Goal: Task Accomplishment & Management: Manage account settings

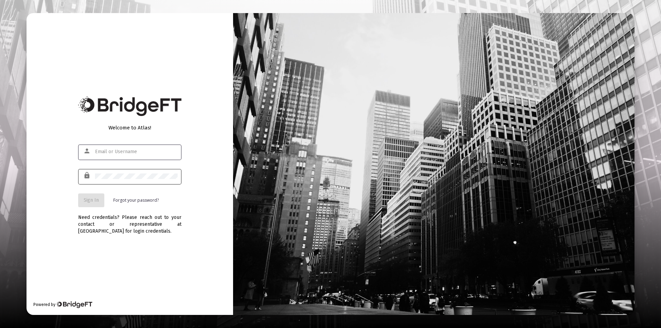
type input "emily@sequentplanning.com"
click at [139, 169] on div at bounding box center [136, 176] width 83 height 17
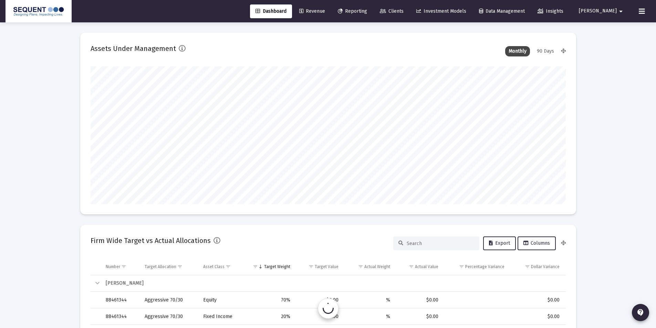
scroll to position [138, 256]
type input "2025-08-13"
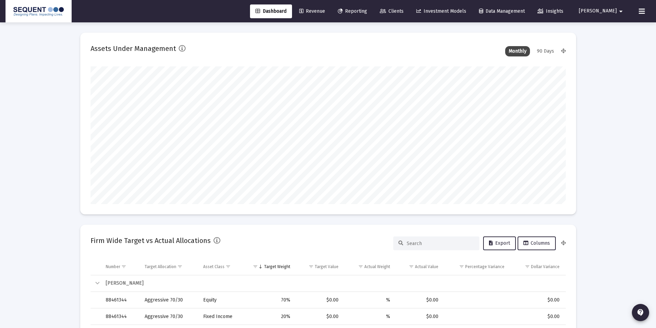
click at [386, 13] on icon at bounding box center [383, 11] width 6 height 5
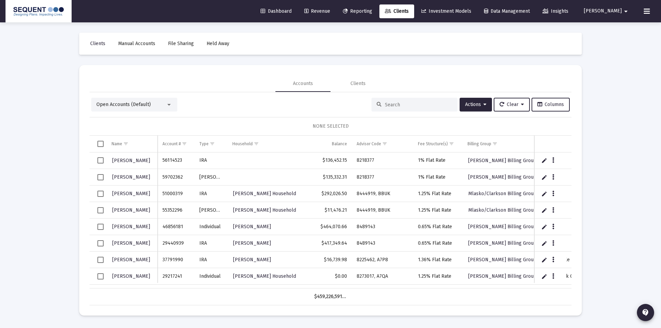
drag, startPoint x: 47, startPoint y: 120, endPoint x: 222, endPoint y: 97, distance: 176.0
click at [47, 120] on div "Loading... Clients Manual Accounts File Sharing Held Away Accounts Clients Open…" at bounding box center [330, 164] width 661 height 328
click at [396, 101] on div at bounding box center [414, 105] width 86 height 14
click at [415, 105] on input at bounding box center [418, 105] width 67 height 6
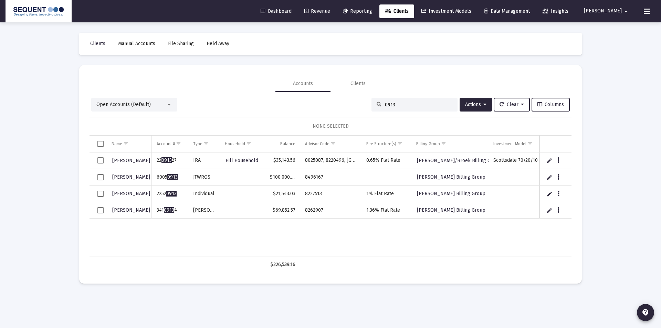
type input "0913"
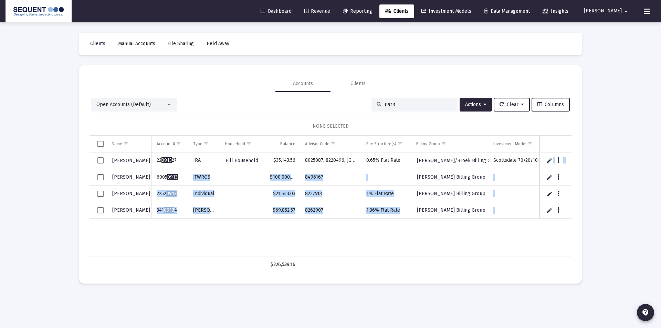
drag, startPoint x: 178, startPoint y: 178, endPoint x: 149, endPoint y: 179, distance: 29.3
click at [149, 179] on div "Hill, Thomas 22 0913 27 IRA Hill Household $35,143.56 8025087, 8220496, BAKU 0.…" at bounding box center [330, 204] width 482 height 104
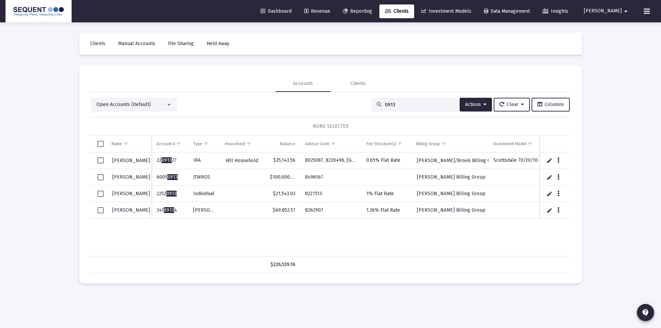
click at [163, 182] on td "6005 0913" at bounding box center [170, 177] width 36 height 17
drag, startPoint x: 177, startPoint y: 178, endPoint x: 157, endPoint y: 179, distance: 20.3
click at [157, 179] on td "6005 0913" at bounding box center [170, 177] width 36 height 17
copy td "6005 0913"
click at [297, 177] on td "$100,000.00" at bounding box center [282, 177] width 35 height 17
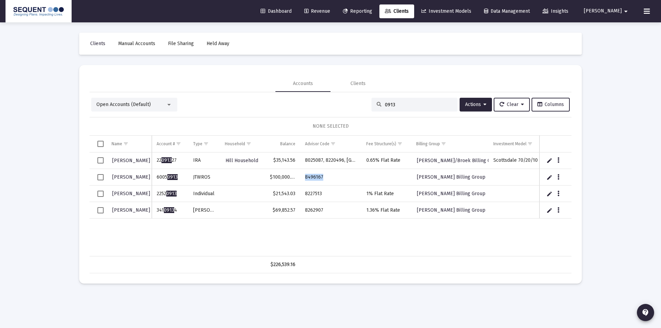
drag, startPoint x: 326, startPoint y: 178, endPoint x: 301, endPoint y: 178, distance: 24.1
click at [301, 178] on td "8496167" at bounding box center [330, 177] width 61 height 17
copy td "8496167"
click at [321, 227] on div "Hill, Thomas 22 0913 27 IRA Hill Household $35,143.56 8025087, 8220496, BAKU 0.…" at bounding box center [358, 204] width 538 height 104
click at [558, 176] on icon "Data grid" at bounding box center [558, 177] width 2 height 8
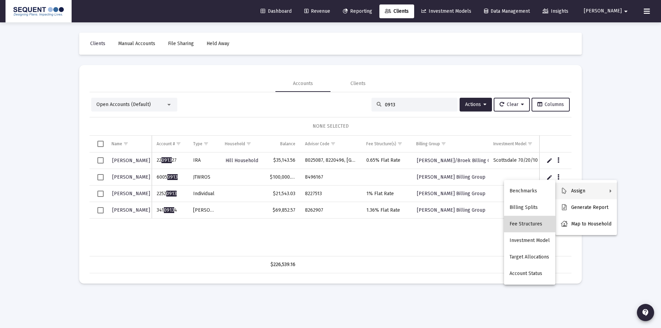
click at [531, 222] on button "Fee Structures" at bounding box center [529, 224] width 51 height 17
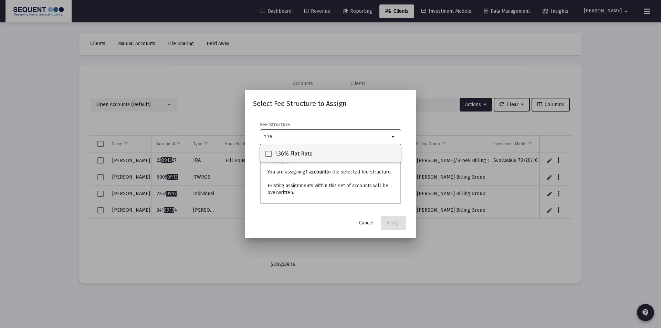
type input "1.36"
click at [304, 150] on span "1.36% Flat Rate" at bounding box center [293, 154] width 38 height 8
click at [268, 157] on input "1.36% Flat Rate" at bounding box center [268, 157] width 0 height 0
checkbox input "true"
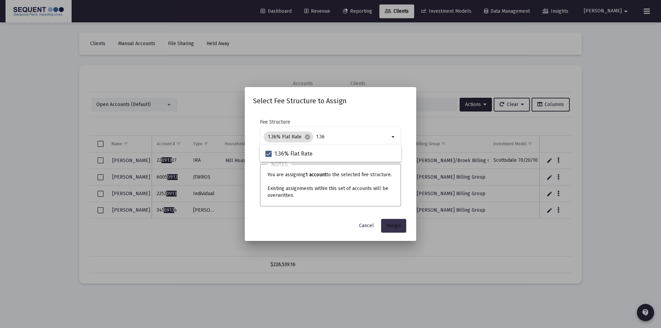
click at [402, 220] on button "Assign" at bounding box center [393, 226] width 25 height 14
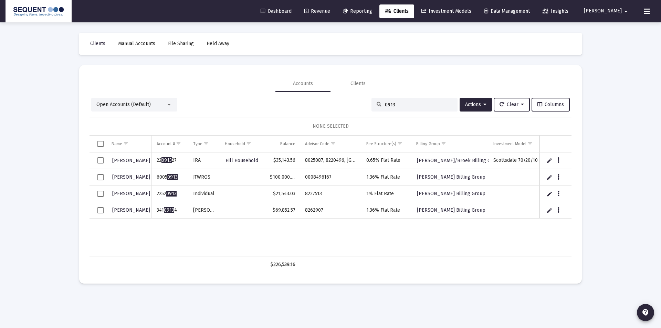
click at [394, 111] on div "0913" at bounding box center [414, 105] width 86 height 14
click at [398, 105] on input "0913" at bounding box center [418, 105] width 67 height 6
drag, startPoint x: 398, startPoint y: 105, endPoint x: 367, endPoint y: 107, distance: 30.8
click at [371, 107] on div "0913" at bounding box center [414, 105] width 86 height 14
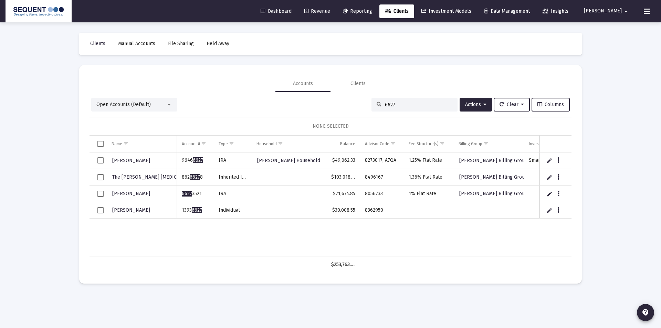
type input "6627"
drag, startPoint x: 202, startPoint y: 207, endPoint x: 178, endPoint y: 211, distance: 24.1
click at [178, 211] on td "1393 6627" at bounding box center [195, 210] width 36 height 17
copy td "1393 6627"
drag, startPoint x: 376, startPoint y: 211, endPoint x: 365, endPoint y: 211, distance: 10.7
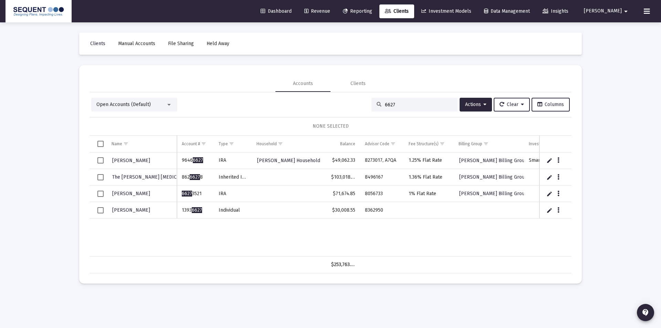
click at [365, 211] on td "8362950" at bounding box center [382, 210] width 44 height 17
copy td "8362950"
click at [557, 210] on icon "Data grid" at bounding box center [558, 210] width 2 height 8
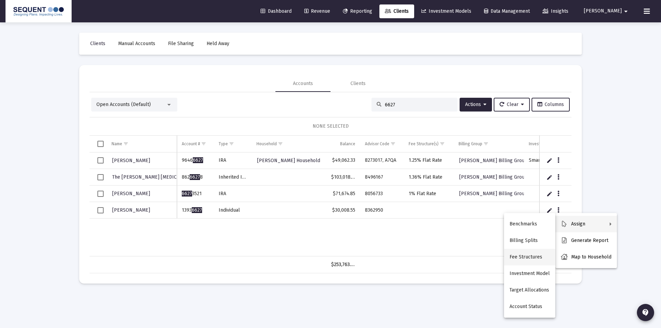
click at [528, 258] on button "Fee Structures" at bounding box center [529, 257] width 51 height 17
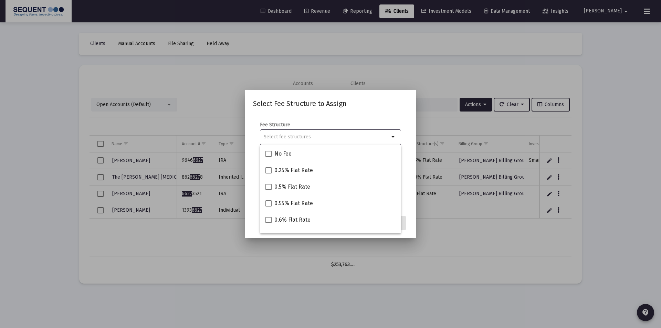
click at [298, 138] on input "Selection" at bounding box center [327, 137] width 126 height 6
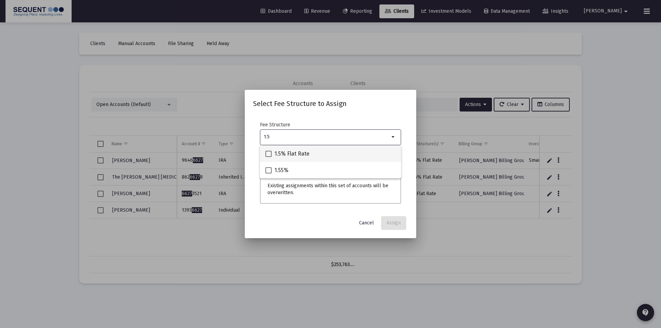
type input "1.5"
click at [286, 153] on span "1.5% Flat Rate" at bounding box center [291, 154] width 35 height 8
click at [268, 157] on input "1.5% Flat Rate" at bounding box center [268, 157] width 0 height 0
checkbox input "true"
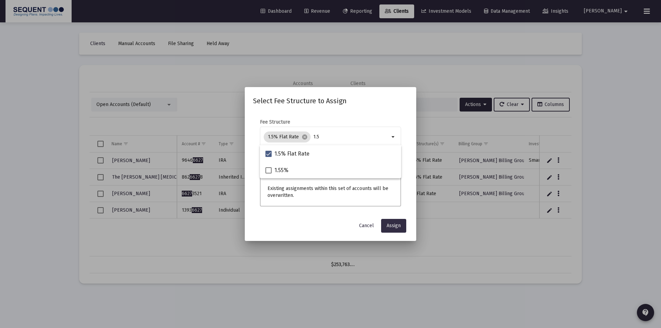
click at [394, 222] on button "Assign" at bounding box center [393, 226] width 25 height 14
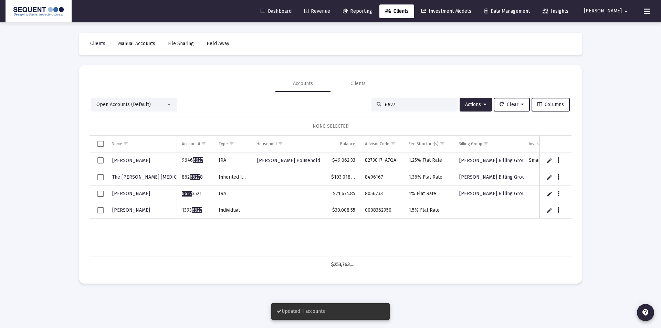
drag, startPoint x: 99, startPoint y: 209, endPoint x: 103, endPoint y: 209, distance: 3.5
click at [99, 209] on span "Select row" at bounding box center [100, 210] width 6 height 6
click at [471, 104] on span "Actions" at bounding box center [475, 105] width 21 height 6
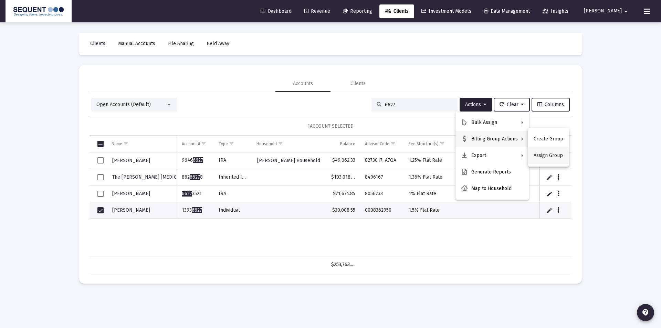
click at [555, 158] on button "Assign Group" at bounding box center [548, 155] width 41 height 17
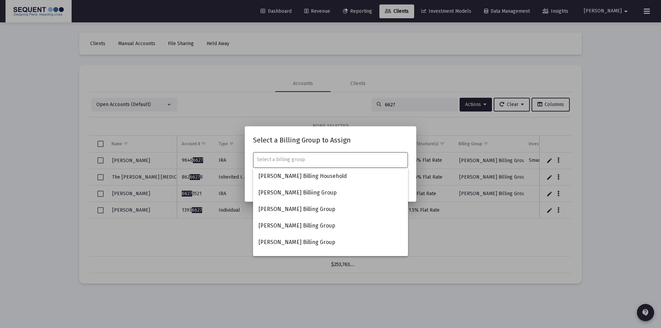
click at [301, 159] on input "text" at bounding box center [331, 160] width 148 height 6
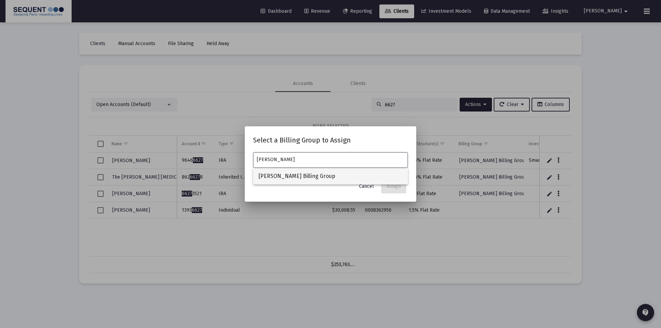
click at [299, 180] on span "Gina Martin Billing Group" at bounding box center [330, 176] width 144 height 17
type input "Gina Martin Billing Group"
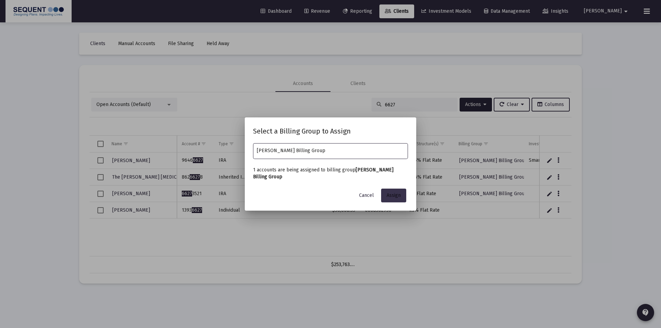
click at [385, 192] on button "Assign" at bounding box center [393, 196] width 25 height 14
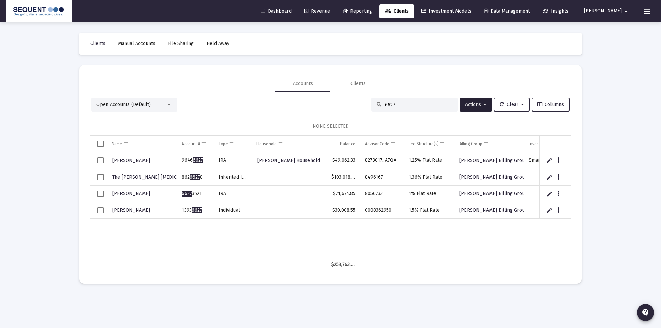
click at [400, 103] on input "6627" at bounding box center [418, 105] width 67 height 6
drag, startPoint x: 393, startPoint y: 104, endPoint x: 371, endPoint y: 103, distance: 22.0
click at [372, 103] on div "6627" at bounding box center [414, 105] width 86 height 14
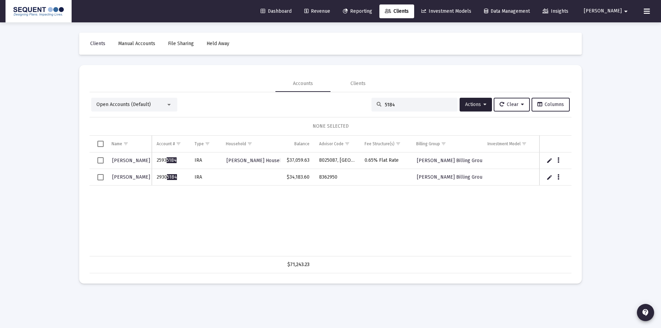
type input "5184"
drag, startPoint x: 180, startPoint y: 176, endPoint x: 149, endPoint y: 174, distance: 30.7
click at [149, 174] on div "Gambino, Kari 2593 5184 IRA Gambino Household $37,059.63 8025087, BAKU 0.65% Fl…" at bounding box center [330, 204] width 482 height 104
click at [191, 184] on td "IRA" at bounding box center [206, 177] width 32 height 17
drag, startPoint x: 179, startPoint y: 178, endPoint x: 156, endPoint y: 178, distance: 23.1
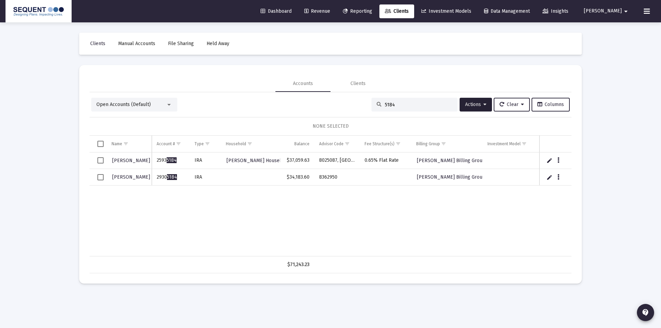
click at [157, 178] on td "2930 5184" at bounding box center [171, 177] width 38 height 17
copy td "2930 5184"
drag, startPoint x: 337, startPoint y: 177, endPoint x: 318, endPoint y: 180, distance: 19.5
click at [318, 180] on td "8362950" at bounding box center [336, 177] width 45 height 17
copy td "8362950"
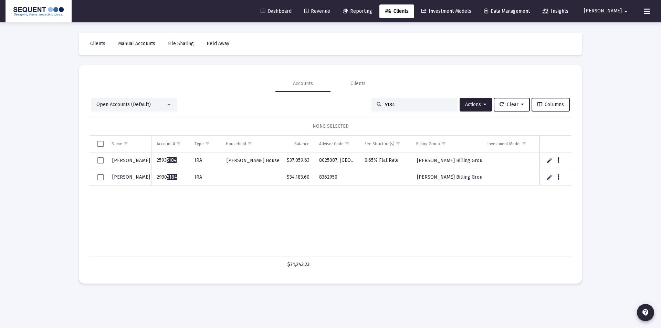
click at [373, 201] on div "Gambino, Kari 2593 5184 IRA Gambino Household $37,059.63 8025087, BAKU 0.65% Fl…" at bounding box center [330, 204] width 482 height 104
click at [100, 177] on span "Select row" at bounding box center [100, 177] width 6 height 6
click at [99, 180] on span "Select row" at bounding box center [100, 177] width 6 height 6
click at [558, 177] on icon "Data grid" at bounding box center [558, 177] width 2 height 8
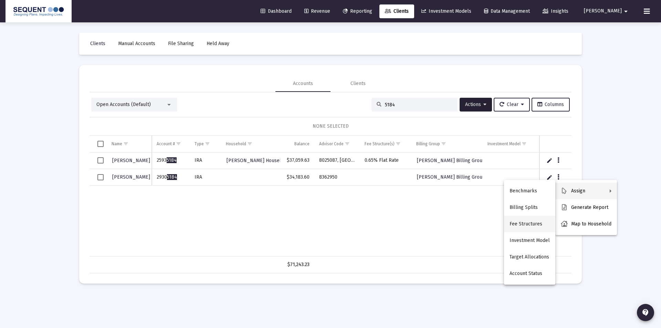
click at [525, 225] on button "Fee Structures" at bounding box center [529, 224] width 51 height 17
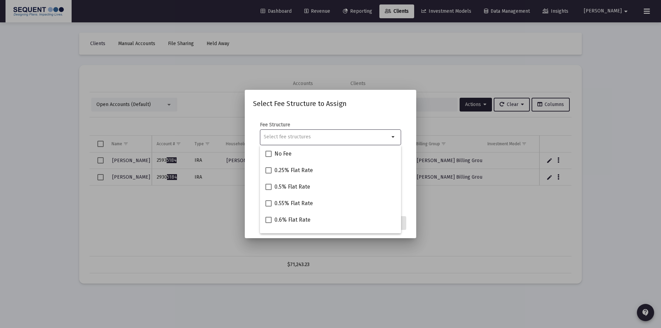
click at [303, 138] on input "Selection" at bounding box center [327, 137] width 126 height 6
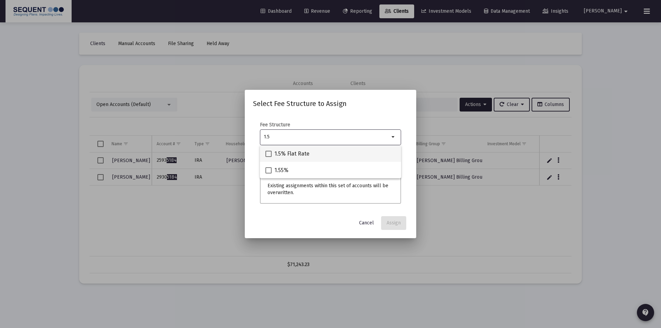
type input "1.5"
click at [291, 151] on span "1.5% Flat Rate" at bounding box center [291, 154] width 35 height 8
click at [268, 157] on input "1.5% Flat Rate" at bounding box center [268, 157] width 0 height 0
checkbox input "true"
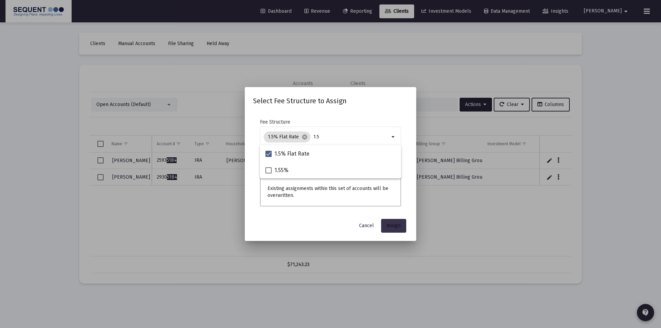
click at [389, 227] on span "Assign" at bounding box center [393, 226] width 14 height 6
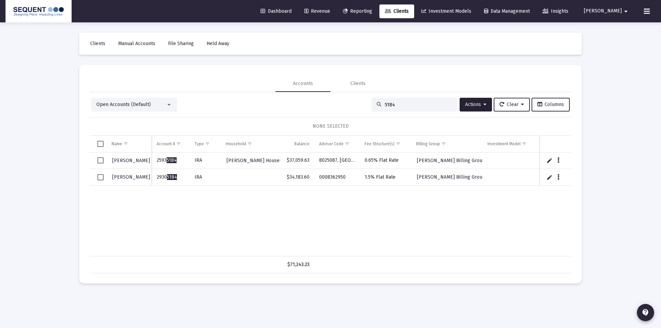
drag, startPoint x: 392, startPoint y: 105, endPoint x: 353, endPoint y: 104, distance: 39.2
click at [353, 104] on div "Open Accounts (Default) 5184 Actions Clear Columns" at bounding box center [330, 105] width 478 height 14
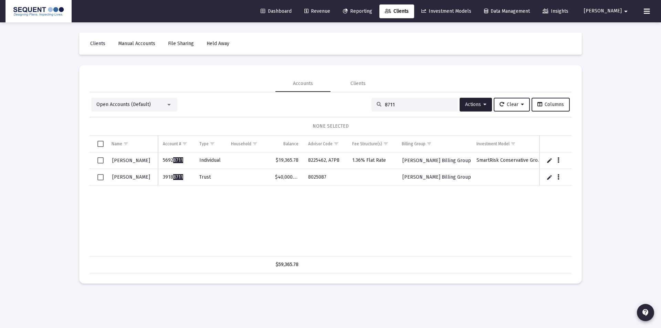
drag, startPoint x: 397, startPoint y: 102, endPoint x: 365, endPoint y: 102, distance: 31.7
click at [366, 102] on div "Open Accounts (Default) 8711 Actions Clear Columns" at bounding box center [330, 105] width 478 height 14
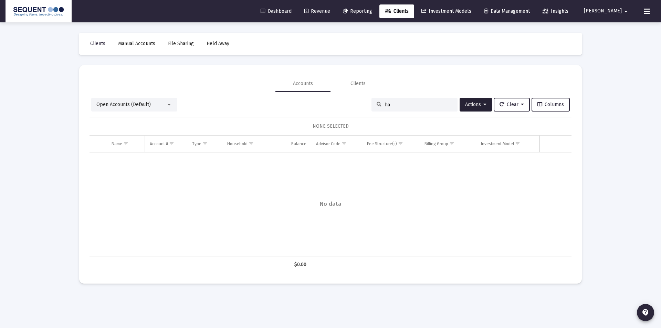
type input "h"
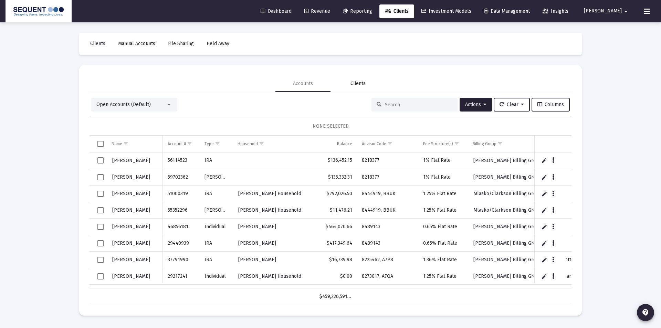
click at [365, 86] on div "Clients" at bounding box center [357, 83] width 55 height 17
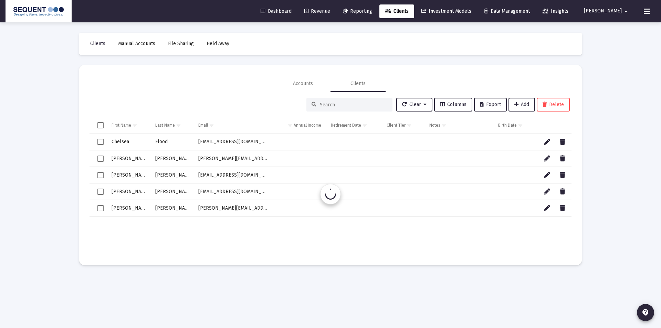
click at [369, 107] on input at bounding box center [353, 105] width 67 height 6
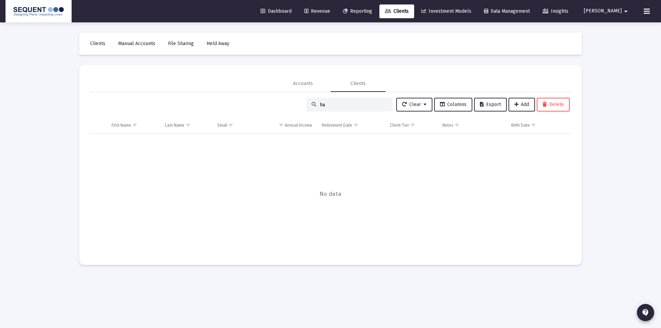
type input "h"
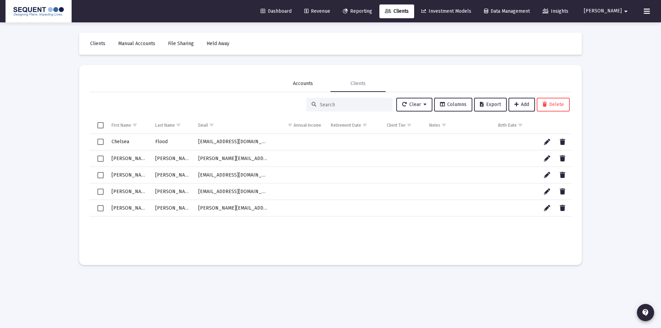
click at [306, 86] on div "Accounts" at bounding box center [303, 83] width 20 height 7
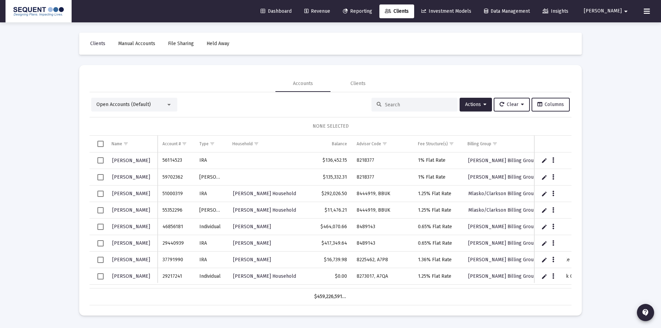
click at [387, 106] on input at bounding box center [418, 105] width 67 height 6
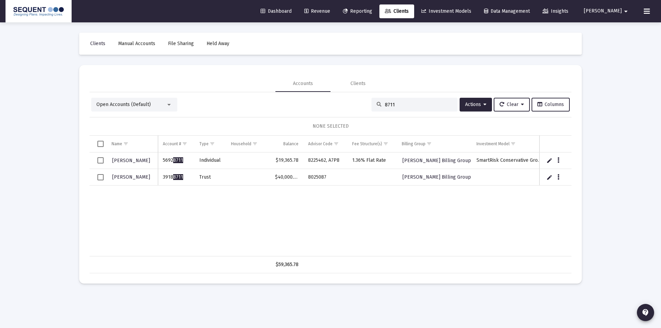
type input "8711"
drag, startPoint x: 186, startPoint y: 179, endPoint x: 163, endPoint y: 179, distance: 23.4
click at [163, 179] on td "3918 8711" at bounding box center [176, 177] width 36 height 17
copy td "3918 8711"
click at [297, 202] on div "Shackleford, Gary 5692 8711 Individual $19,365.78 8225462, A7P8 1.36% Flat Rate…" at bounding box center [335, 204] width 492 height 104
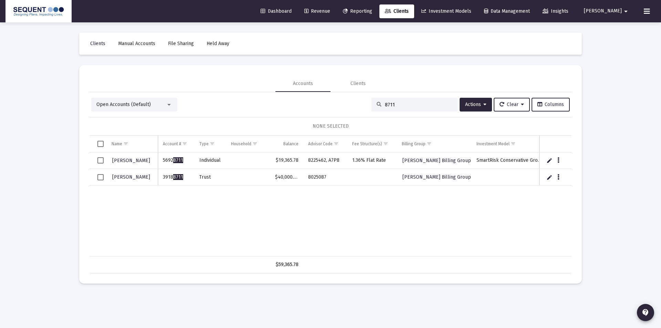
drag, startPoint x: 331, startPoint y: 179, endPoint x: 306, endPoint y: 181, distance: 24.5
click at [306, 181] on td "8025087" at bounding box center [325, 177] width 44 height 17
copy td "8025087"
click at [231, 227] on div "Shackleford, Gary 5692 8711 Individual $19,365.78 8225462, A7P8 1.36% Flat Rate…" at bounding box center [335, 204] width 492 height 104
click at [559, 177] on icon "Data grid" at bounding box center [558, 177] width 2 height 8
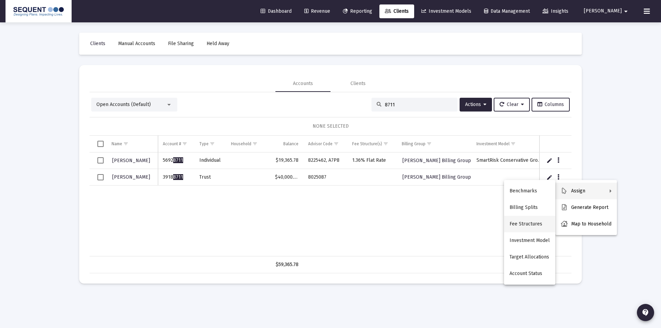
click at [522, 222] on button "Fee Structures" at bounding box center [529, 224] width 51 height 17
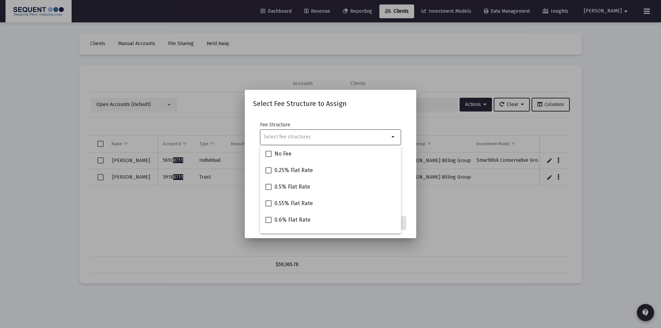
click at [317, 141] on div at bounding box center [327, 136] width 126 height 17
click at [317, 137] on input "Selection" at bounding box center [327, 137] width 126 height 6
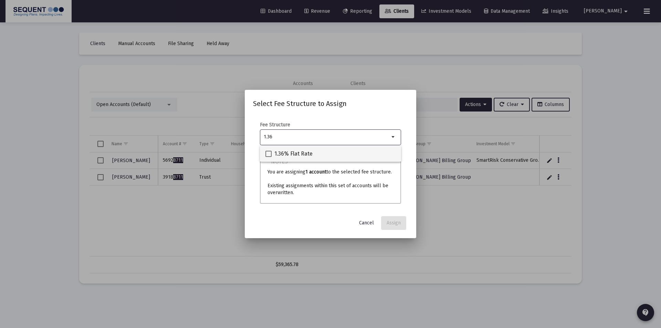
type input "1.36"
click at [301, 156] on span "1.36% Flat Rate" at bounding box center [293, 154] width 38 height 8
click at [268, 157] on input "1.36% Flat Rate" at bounding box center [268, 157] width 0 height 0
checkbox input "true"
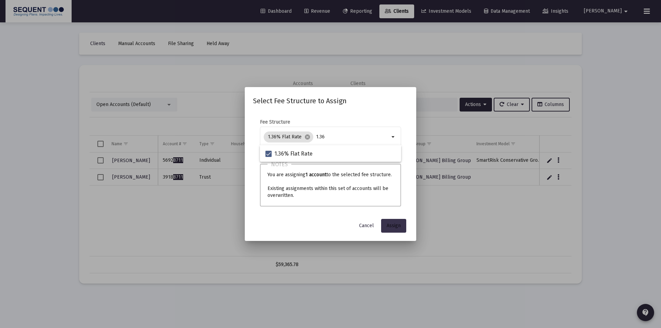
click at [394, 226] on span "Assign" at bounding box center [393, 226] width 14 height 6
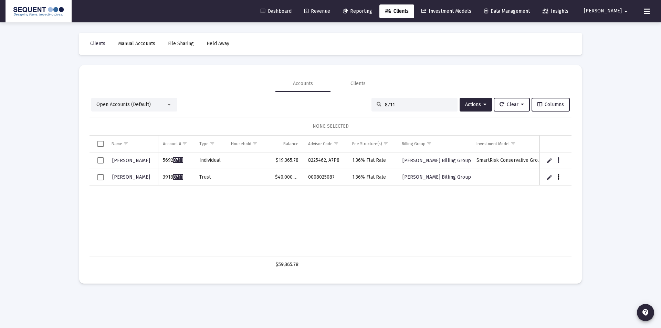
click at [556, 178] on button "Data grid" at bounding box center [558, 177] width 6 height 6
click at [502, 205] on div at bounding box center [330, 164] width 661 height 328
drag, startPoint x: 56, startPoint y: 142, endPoint x: 60, endPoint y: 142, distance: 3.8
click at [56, 142] on div "Loading... Clients Manual Accounts File Sharing Held Away Accounts Clients Open…" at bounding box center [330, 164] width 661 height 328
